Goal: Find specific page/section: Find specific page/section

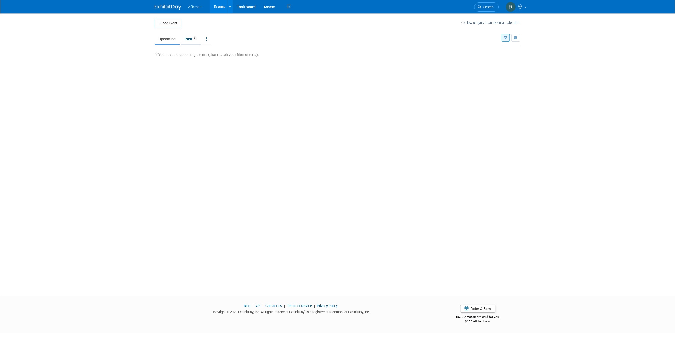
click at [195, 37] on span "2" at bounding box center [195, 38] width 5 height 4
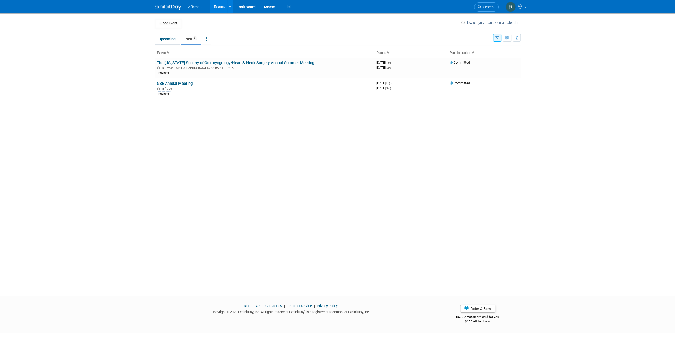
click at [173, 40] on link "Upcoming" at bounding box center [167, 39] width 25 height 10
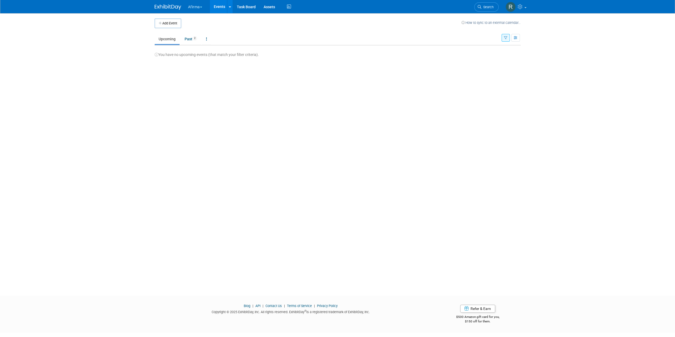
click at [195, 7] on button "Afirma" at bounding box center [198, 6] width 21 height 12
click at [208, 48] on link "Corporate Events" at bounding box center [207, 47] width 38 height 7
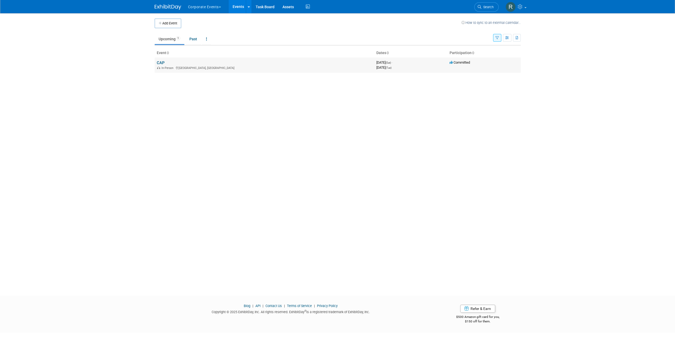
click at [171, 63] on td "CAP In-Person [GEOGRAPHIC_DATA], [GEOGRAPHIC_DATA]" at bounding box center [265, 65] width 220 height 15
click at [161, 62] on link "CAP" at bounding box center [161, 62] width 8 height 5
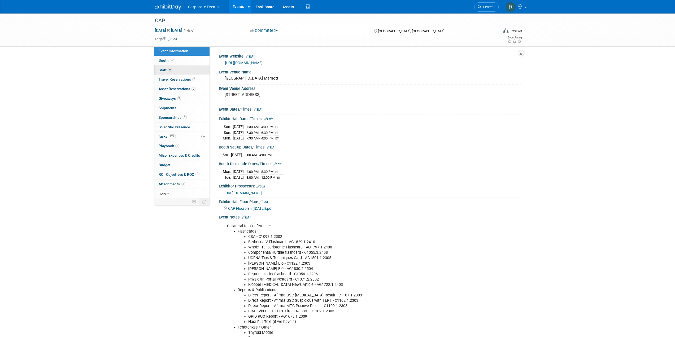
click at [168, 70] on span "9" at bounding box center [170, 70] width 4 height 4
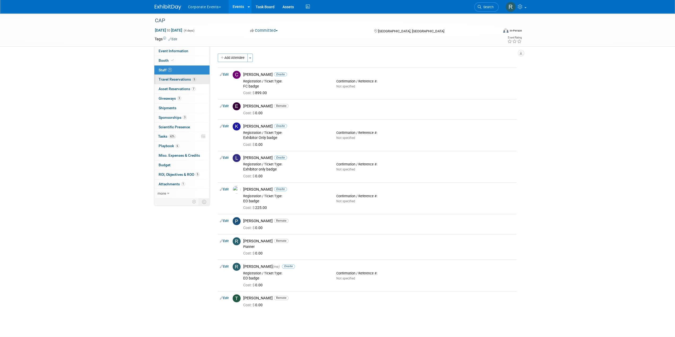
click at [173, 76] on link "5 Travel Reservations 5" at bounding box center [181, 79] width 55 height 9
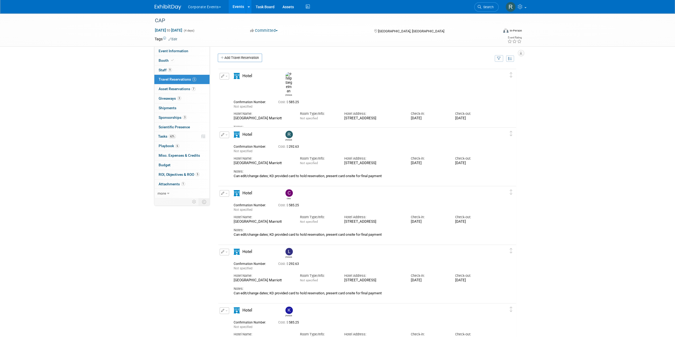
click at [296, 155] on div "Room Type/Info: Not specified" at bounding box center [318, 160] width 44 height 12
click at [174, 89] on span "Asset Reservations 7" at bounding box center [177, 89] width 37 height 4
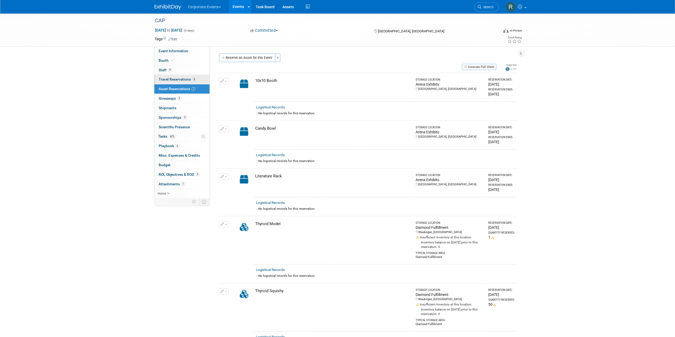
click at [171, 79] on span "Travel Reservations 5" at bounding box center [178, 79] width 38 height 4
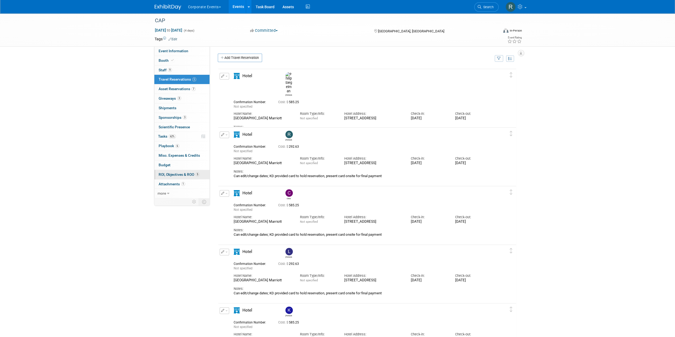
click at [176, 172] on span "ROI, Objectives & ROO 5" at bounding box center [179, 174] width 41 height 4
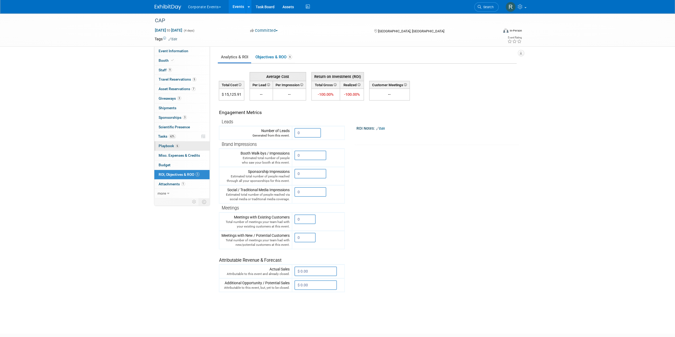
click at [170, 146] on span "Playbook 6" at bounding box center [169, 146] width 21 height 4
